Goal: Information Seeking & Learning: Learn about a topic

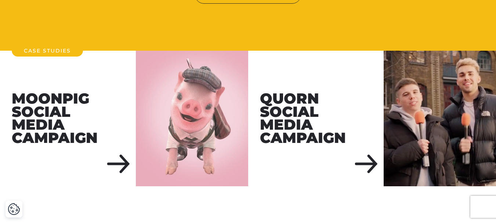
scroll to position [853, 0]
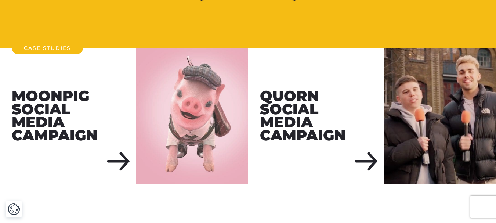
drag, startPoint x: 0, startPoint y: 0, endPoint x: 501, endPoint y: 136, distance: 519.0
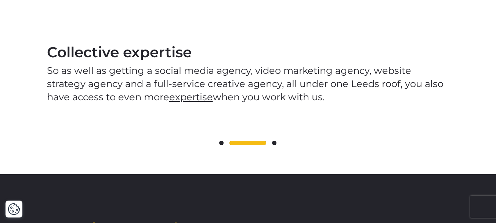
scroll to position [983, 0]
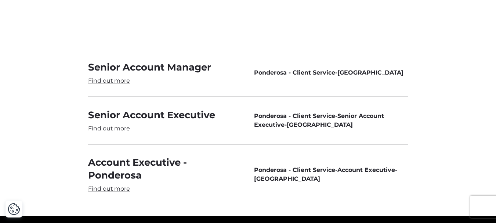
scroll to position [2216, 0]
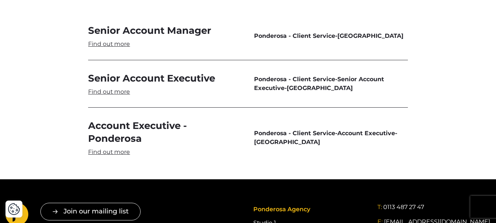
click at [110, 138] on link "Account Executive - Ponderosa" at bounding box center [165, 137] width 154 height 36
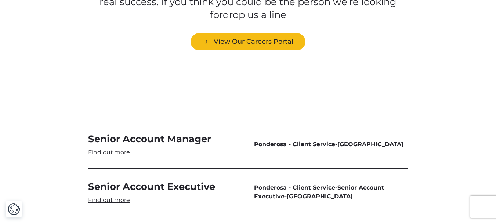
scroll to position [2106, 0]
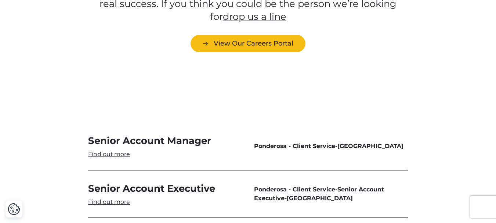
click at [122, 143] on link "Senior Account Manager" at bounding box center [165, 145] width 154 height 23
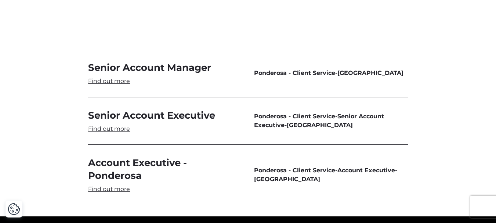
scroll to position [2179, 0]
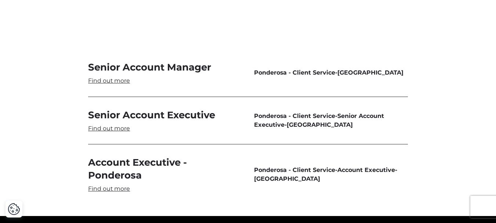
click at [191, 109] on link "Senior Account Executive" at bounding box center [165, 120] width 154 height 23
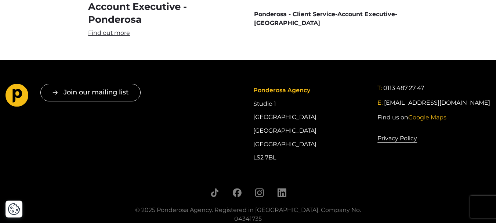
scroll to position [0, 0]
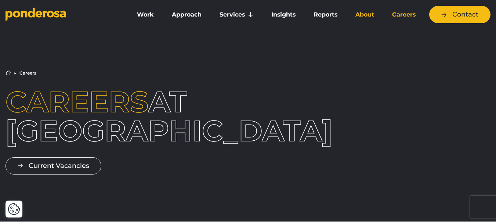
click at [356, 12] on link "About" at bounding box center [365, 14] width 34 height 15
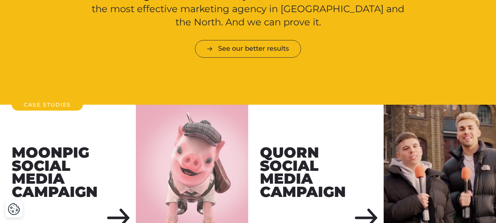
scroll to position [850, 0]
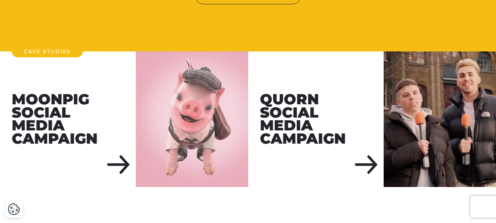
drag, startPoint x: 497, startPoint y: 43, endPoint x: 501, endPoint y: 128, distance: 85.9
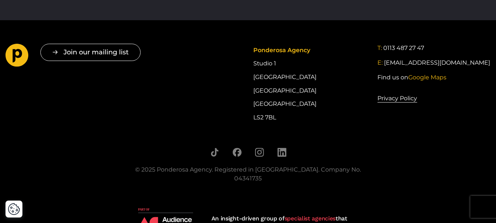
scroll to position [1381, 0]
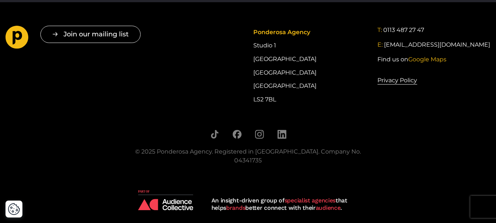
click at [159, 197] on img at bounding box center [165, 200] width 55 height 20
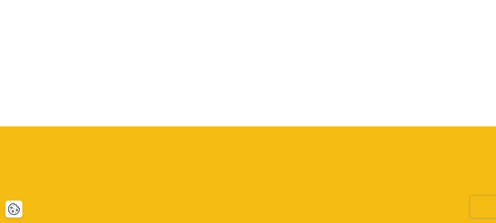
scroll to position [658, 0]
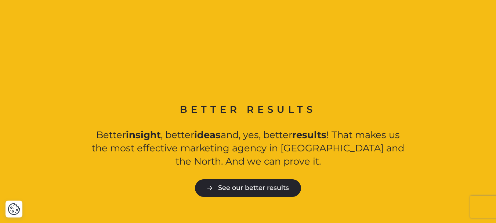
click at [262, 179] on link "See our better results" at bounding box center [248, 187] width 106 height 17
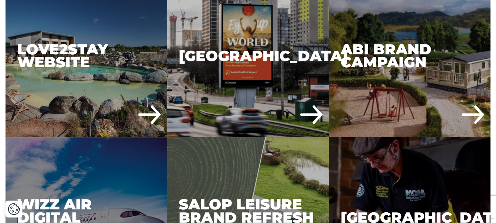
scroll to position [1764, 0]
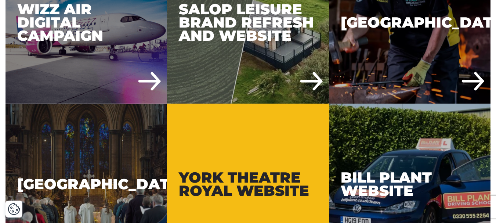
click at [238, 175] on div "York Theatre Royal Website" at bounding box center [247, 183] width 161 height 161
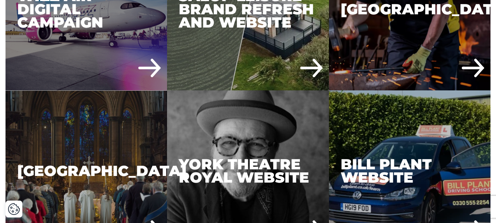
scroll to position [1583, 0]
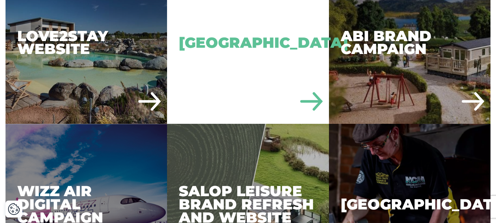
click at [254, 43] on div "[GEOGRAPHIC_DATA]" at bounding box center [247, 42] width 161 height 161
